Goal: Task Accomplishment & Management: Manage account settings

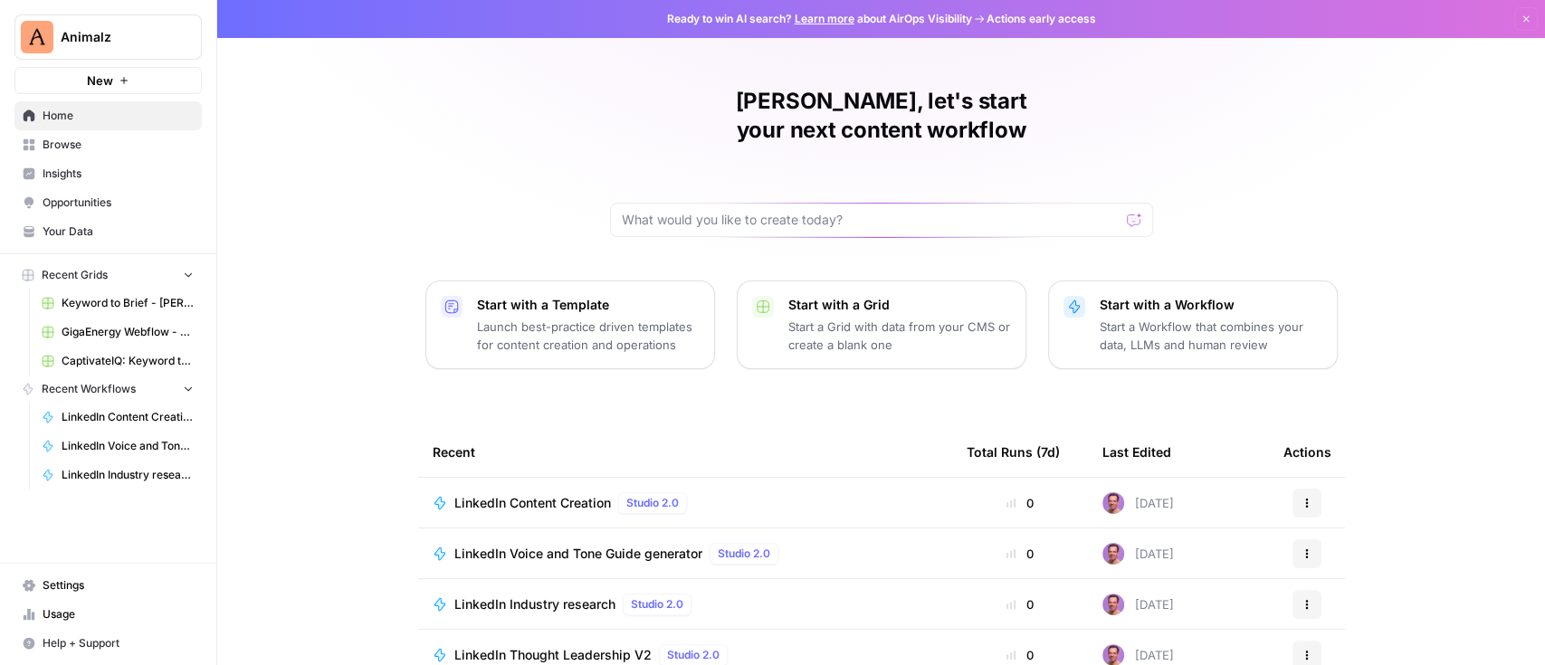
click at [69, 163] on link "Insights" at bounding box center [107, 173] width 187 height 29
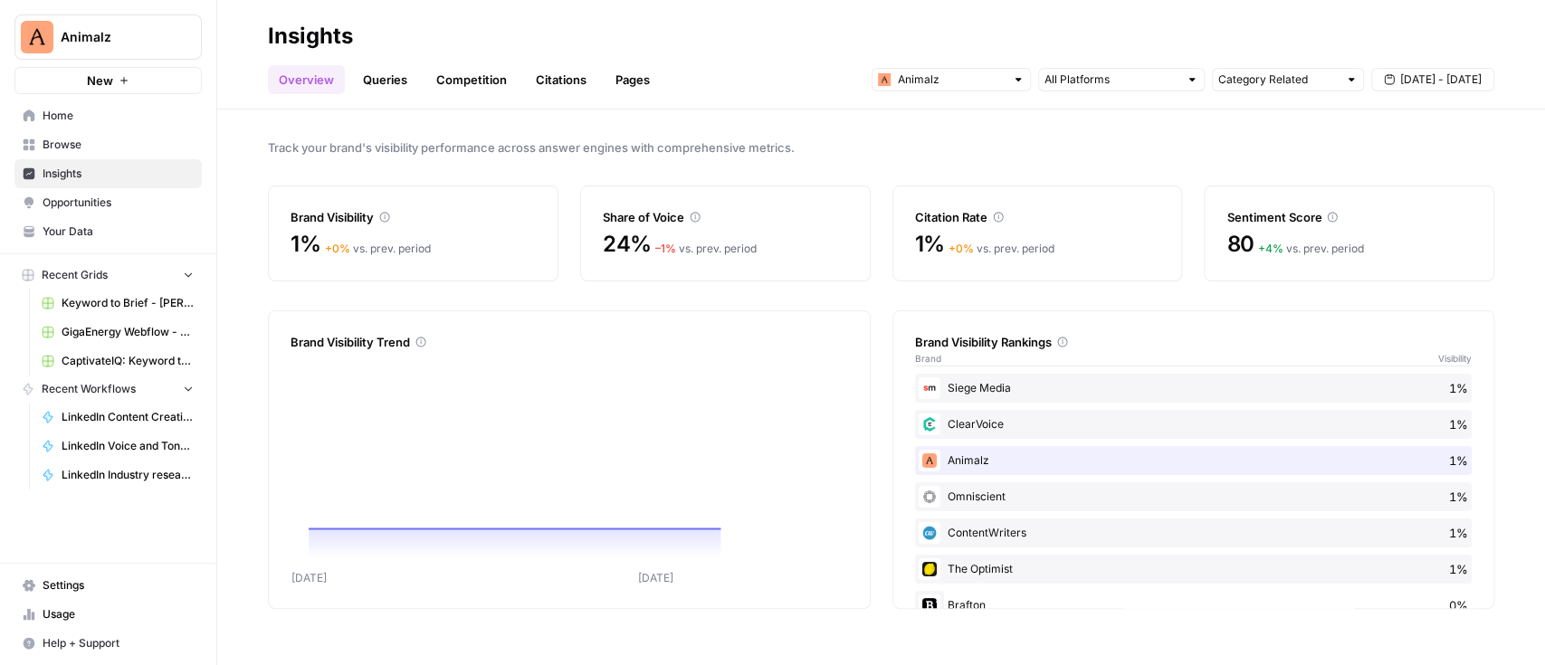
click at [97, 34] on span "Animalz" at bounding box center [115, 37] width 109 height 18
click at [477, 114] on div "Track your brand's visibility performance across answer engines with comprehens…" at bounding box center [881, 387] width 1328 height 556
click at [79, 33] on span "Animalz" at bounding box center [115, 37] width 109 height 18
click at [450, 130] on div "Track your brand's visibility performance across answer engines with comprehens…" at bounding box center [881, 387] width 1328 height 556
click at [119, 582] on span "Settings" at bounding box center [118, 585] width 151 height 16
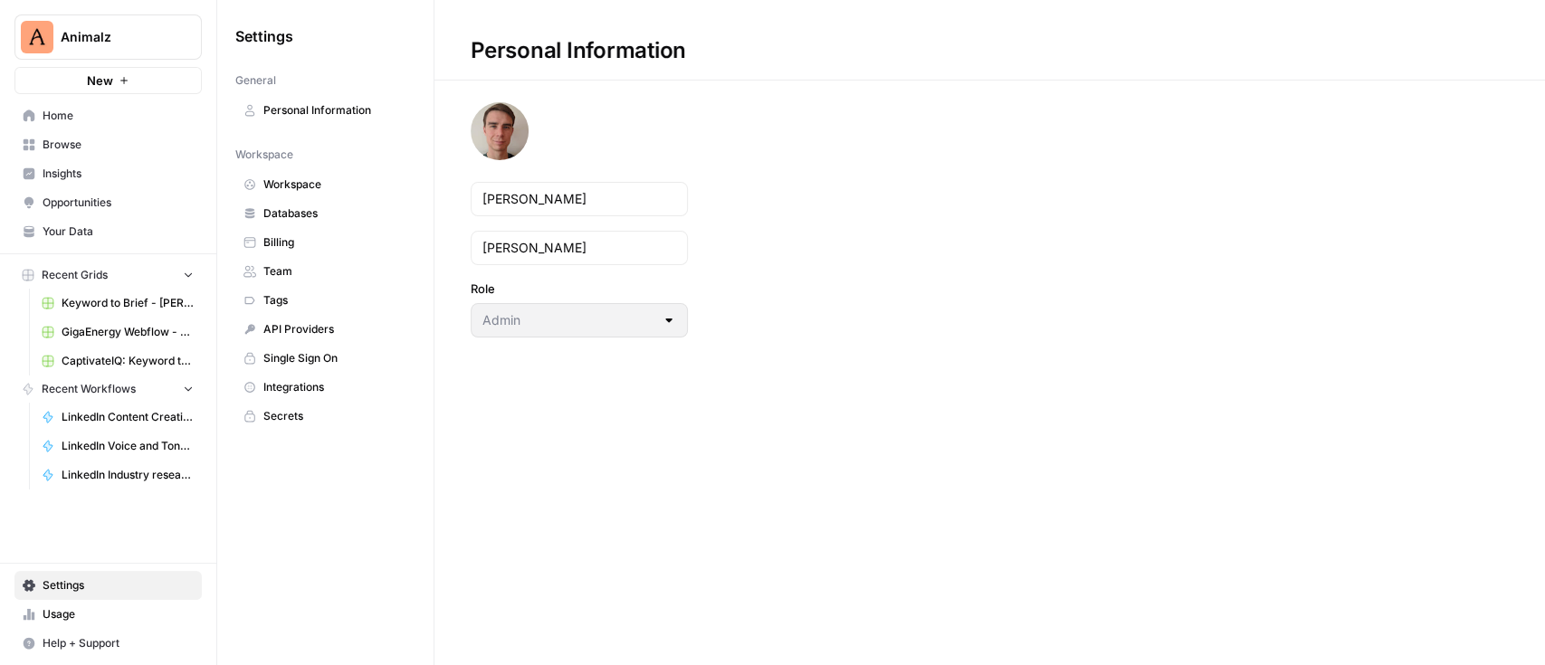
click at [186, 27] on button "Animalz" at bounding box center [107, 36] width 187 height 45
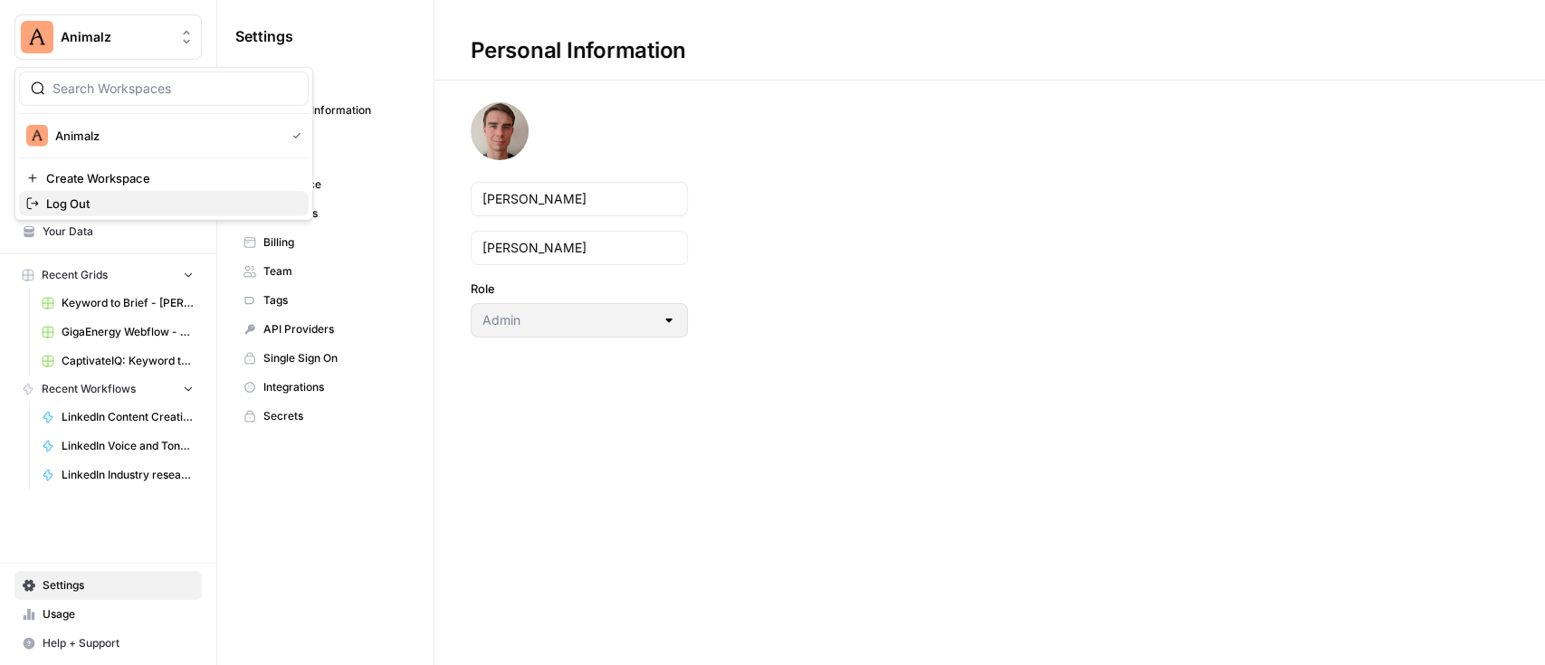
click at [99, 204] on span "Log Out" at bounding box center [170, 204] width 248 height 18
